Goal: Transaction & Acquisition: Obtain resource

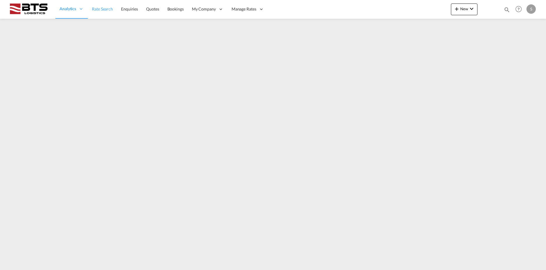
click at [96, 9] on span "Rate Search" at bounding box center [102, 8] width 21 height 5
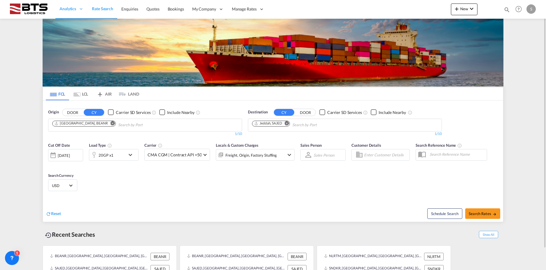
click at [111, 124] on md-icon "Remove" at bounding box center [113, 123] width 4 height 4
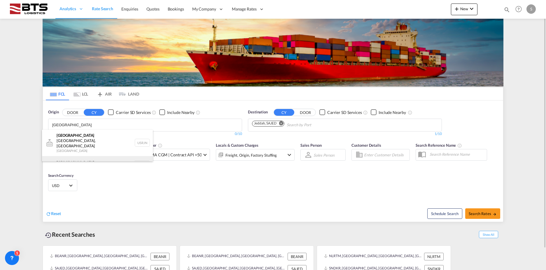
type input "[GEOGRAPHIC_DATA]"
click at [79, 156] on div "[GEOGRAPHIC_DATA] [GEOGRAPHIC_DATA] NLRTM" at bounding box center [97, 165] width 111 height 18
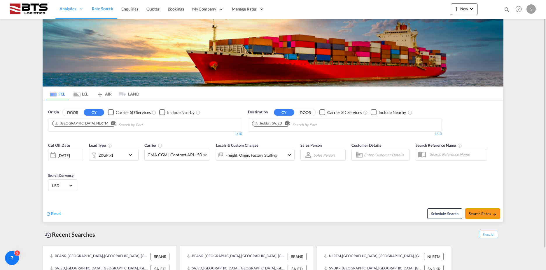
click at [286, 124] on md-icon "Remove" at bounding box center [287, 123] width 4 height 4
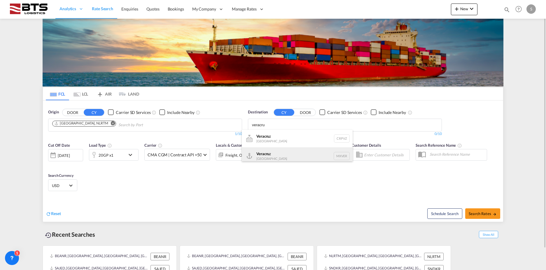
type input "veracru"
click at [282, 156] on div "Veracru z [GEOGRAPHIC_DATA] MXVER" at bounding box center [297, 156] width 111 height 18
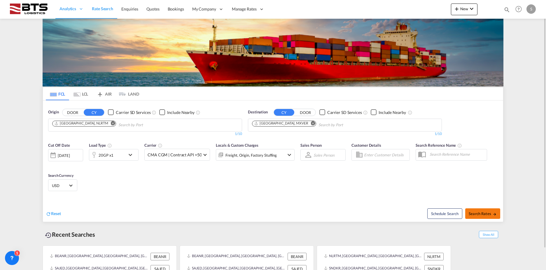
click at [487, 214] on span "Search Rates" at bounding box center [483, 213] width 28 height 5
type input "NLRTM to MXVER / [DATE]"
